Goal: Transaction & Acquisition: Purchase product/service

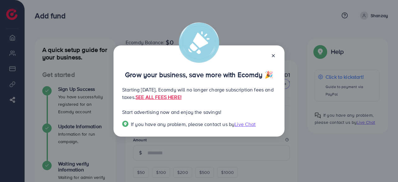
click at [271, 56] on icon at bounding box center [273, 55] width 5 height 5
click at [271, 71] on p "Grow your business, save more with Ecomdy 🎉" at bounding box center [199, 74] width 154 height 7
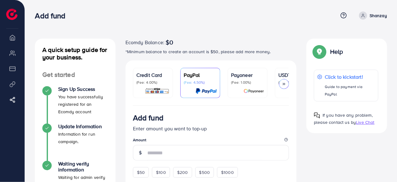
click at [281, 81] on div at bounding box center [284, 84] width 10 height 10
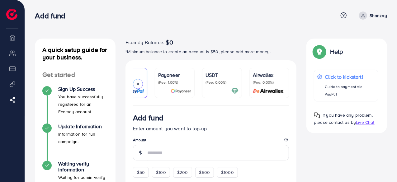
click at [136, 85] on icon at bounding box center [138, 84] width 4 height 4
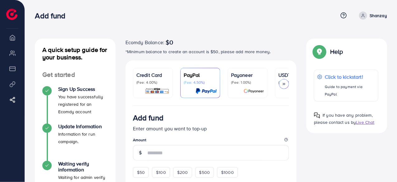
click at [136, 85] on link "Credit Card (Fee: 4.00%)" at bounding box center [153, 83] width 40 height 30
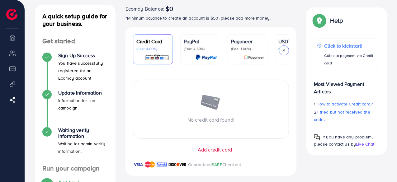
scroll to position [32, 0]
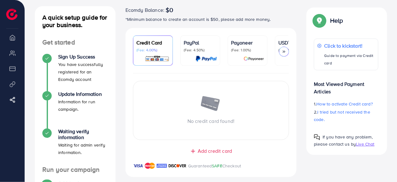
click at [198, 149] on span "Add credit card" at bounding box center [215, 150] width 34 height 7
click at [213, 153] on span "Close" at bounding box center [214, 150] width 13 height 7
click at [205, 154] on span "Add credit card" at bounding box center [215, 150] width 34 height 7
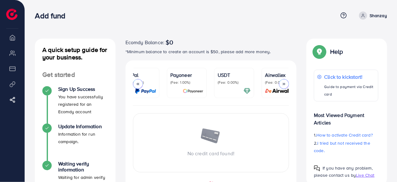
scroll to position [0, 73]
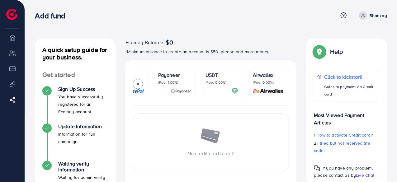
click at [232, 90] on img at bounding box center [234, 90] width 7 height 7
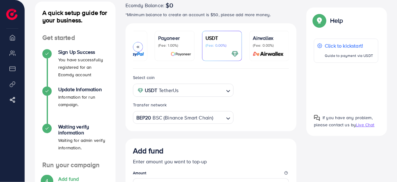
scroll to position [38, 0]
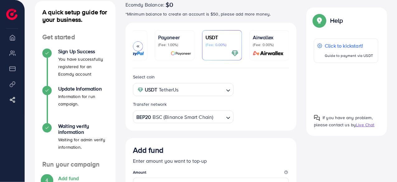
click at [202, 102] on div "Transfer network" at bounding box center [183, 105] width 101 height 9
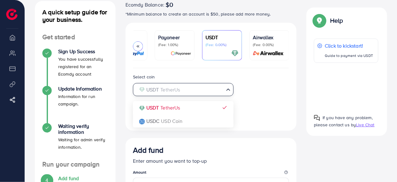
click at [202, 95] on div "USDT TetherUs Loading..." at bounding box center [183, 89] width 101 height 13
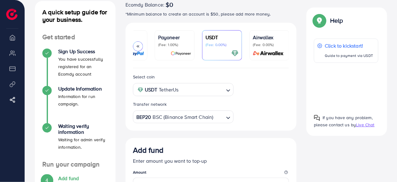
click at [266, 95] on div "Select coin USDT TetherUs Loading... USDT TetherUs USDC USD Coin Transfer netwo…" at bounding box center [211, 98] width 166 height 50
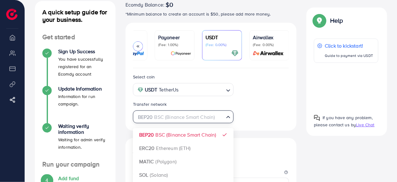
click at [223, 117] on input "Search for option" at bounding box center [180, 117] width 88 height 10
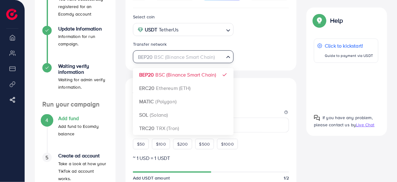
scroll to position [92, 0]
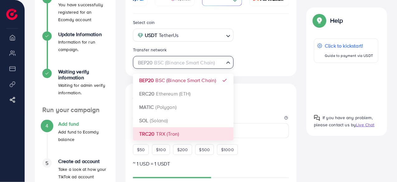
click at [168, 133] on div "Select coin USDT TetherUs Loading... Transfer network BEP20 BSC (Binance Smart …" at bounding box center [210, 180] width 171 height 333
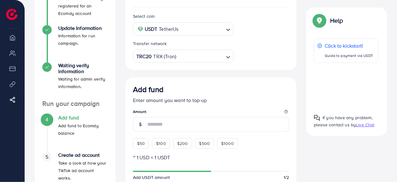
scroll to position [95, 0]
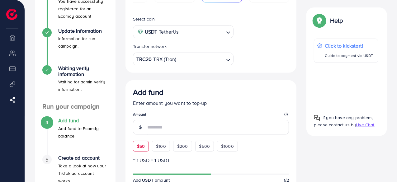
click at [134, 143] on div "$50" at bounding box center [141, 146] width 16 height 11
type input "**"
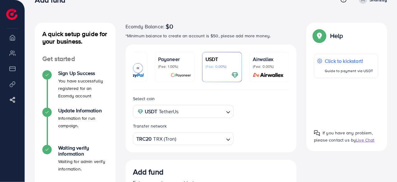
scroll to position [27, 0]
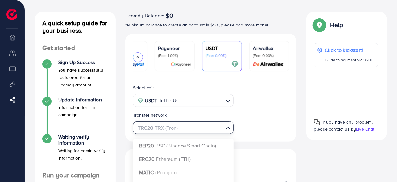
click at [221, 125] on input "Search for option" at bounding box center [180, 128] width 88 height 10
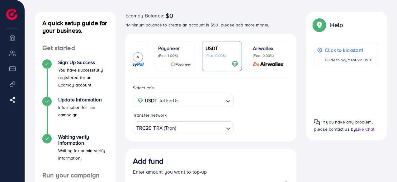
click at [266, 123] on div "Select coin USDT TetherUs Loading... Transfer network TRC20 TRX (Tron) Loading.…" at bounding box center [211, 109] width 166 height 50
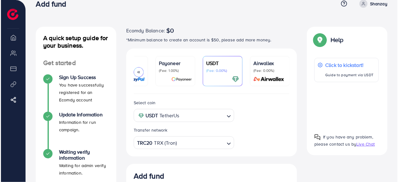
scroll to position [0, 0]
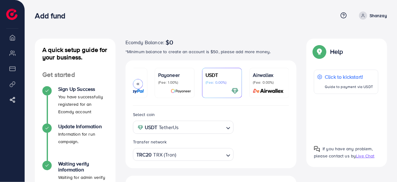
click at [349, 118] on div at bounding box center [346, 117] width 64 height 36
